Goal: Find specific page/section: Find specific page/section

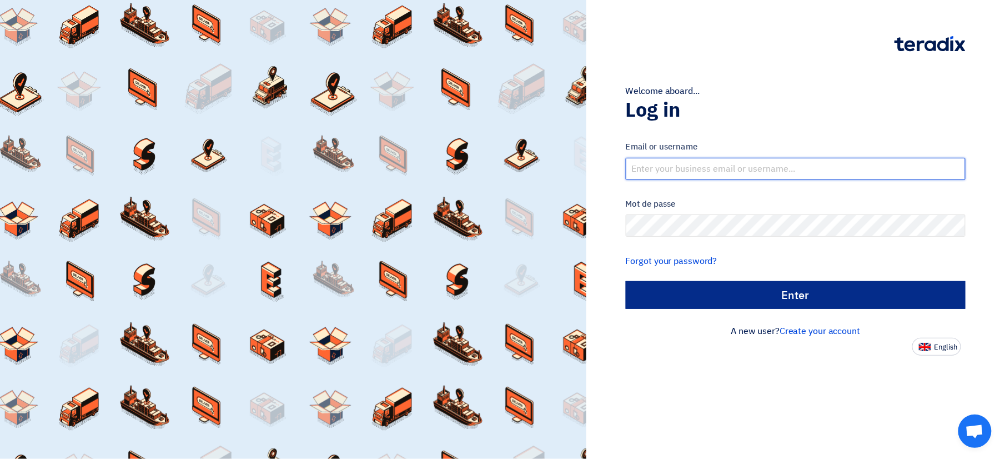
type input "[PERSON_NAME][EMAIL_ADDRESS][DOMAIN_NAME]"
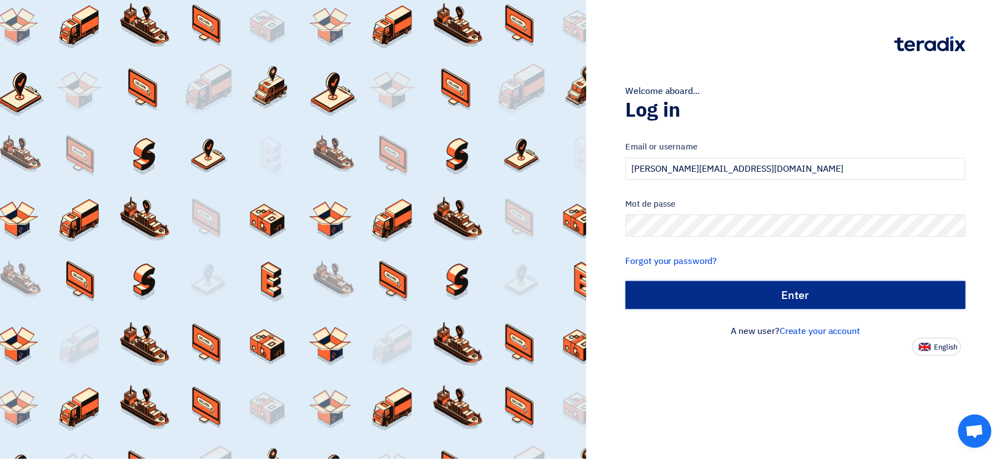
click at [800, 304] on input "Enter" at bounding box center [796, 295] width 340 height 28
type input "Sign in"
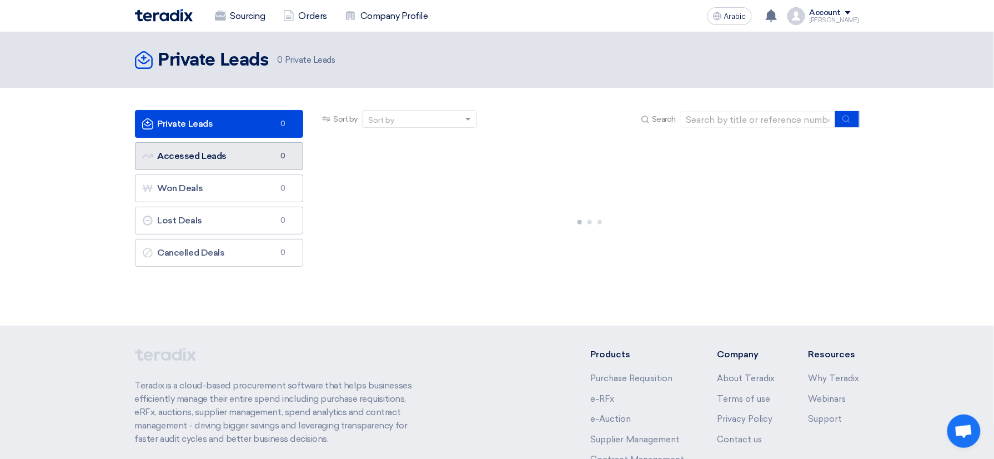
click at [257, 160] on link "Accessed Leads Accessed Leads 0" at bounding box center [219, 156] width 169 height 28
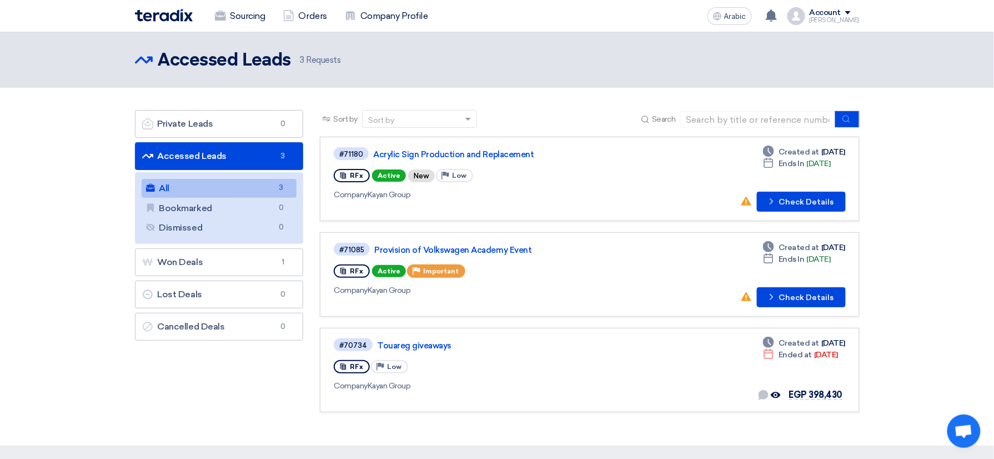
click at [201, 373] on div "Private Leads Private Leads 0 Accessed Leads Accessed Leads 3 All All 3 Bookmar…" at bounding box center [219, 266] width 185 height 313
